Goal: Information Seeking & Learning: Check status

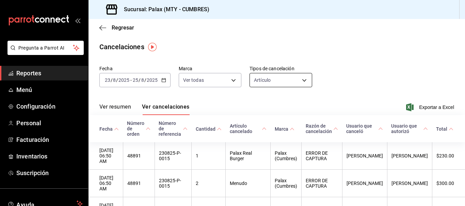
click at [273, 82] on body "Pregunta a Parrot AI Reportes Menú Configuración Personal Facturación Inventari…" at bounding box center [232, 103] width 465 height 206
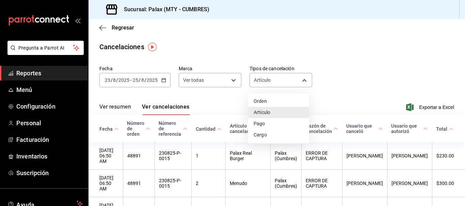
click at [269, 119] on li "Pago" at bounding box center [278, 123] width 61 height 11
type input "ORDER_PAYMENT"
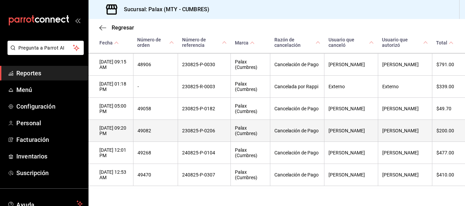
scroll to position [131, 0]
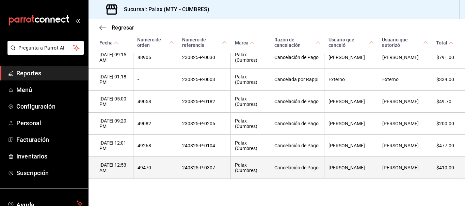
click at [206, 170] on th "240825-P-0307" at bounding box center [204, 168] width 53 height 22
click at [206, 169] on th "240825-P-0307" at bounding box center [204, 168] width 53 height 22
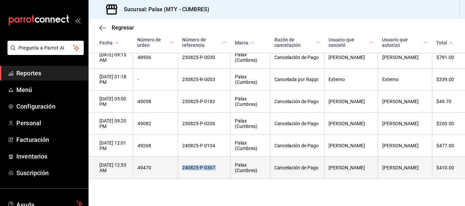
copy th "240825-P-0307"
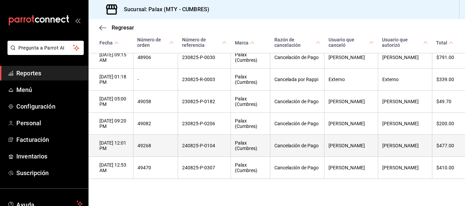
click at [209, 139] on th "240825-P-0104" at bounding box center [204, 146] width 53 height 22
click at [209, 143] on th "240825-P-0104" at bounding box center [204, 146] width 53 height 22
copy th "240825-P-0104"
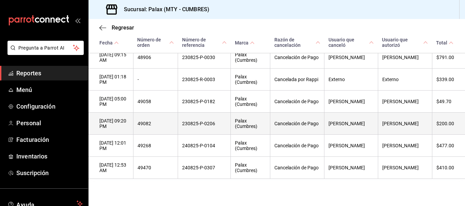
click at [208, 124] on th "230825-P-0206" at bounding box center [204, 124] width 53 height 22
copy th "230825-P-0206"
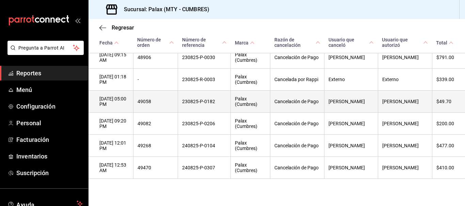
click at [202, 96] on th "230825-P-0182" at bounding box center [204, 102] width 53 height 22
copy th "230825-P-0182"
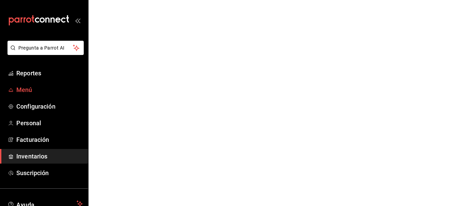
click at [14, 90] on link "Menú" at bounding box center [44, 90] width 88 height 15
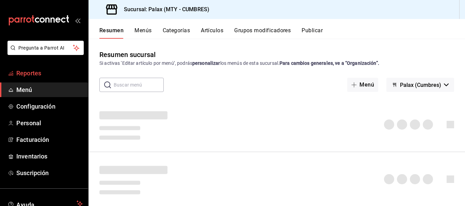
click at [38, 74] on span "Reportes" at bounding box center [49, 73] width 66 height 9
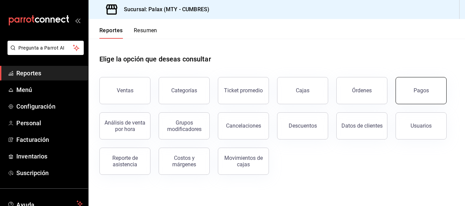
click at [421, 85] on button "Pagos" at bounding box center [420, 90] width 51 height 27
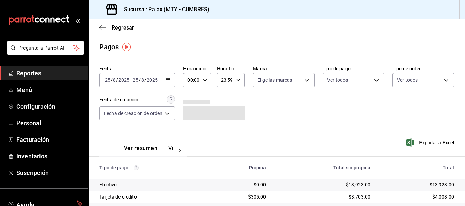
click at [169, 80] on icon "button" at bounding box center [168, 80] width 5 height 5
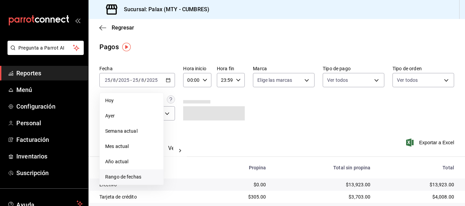
click at [136, 179] on span "Rango de fechas" at bounding box center [131, 177] width 53 height 7
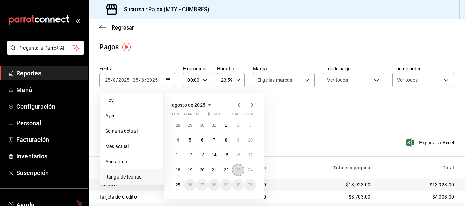
click at [238, 170] on abbr "23" at bounding box center [238, 170] width 4 height 5
click at [179, 183] on abbr "25" at bounding box center [178, 185] width 4 height 5
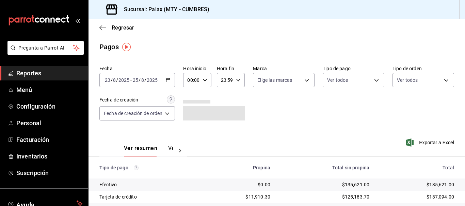
click at [171, 151] on button "Ver pagos" at bounding box center [181, 151] width 26 height 12
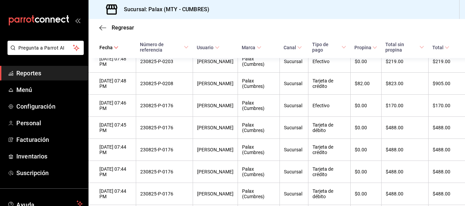
scroll to position [12545, 0]
